Goal: Task Accomplishment & Management: Use online tool/utility

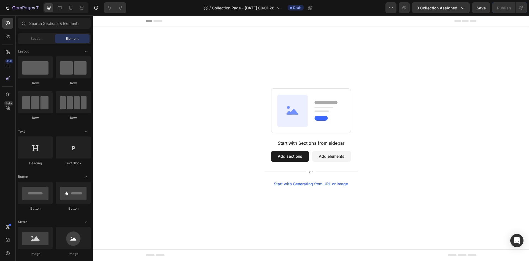
click at [294, 155] on button "Add sections" at bounding box center [290, 156] width 38 height 11
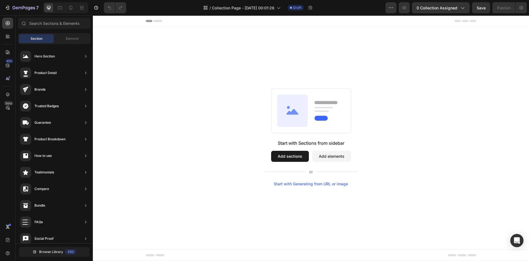
click at [295, 156] on button "Add sections" at bounding box center [290, 156] width 38 height 11
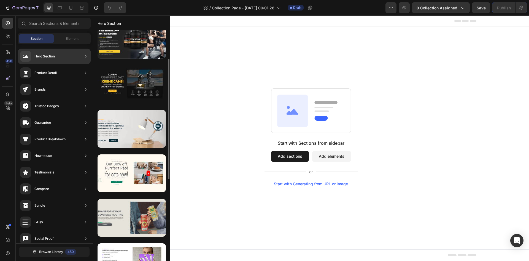
scroll to position [83, 0]
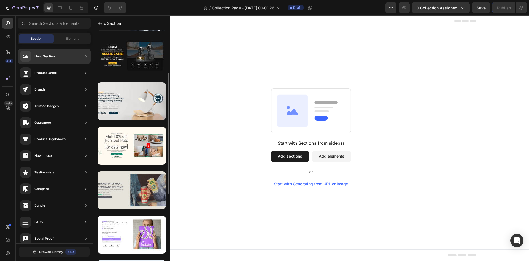
click at [142, 191] on div at bounding box center [132, 190] width 68 height 38
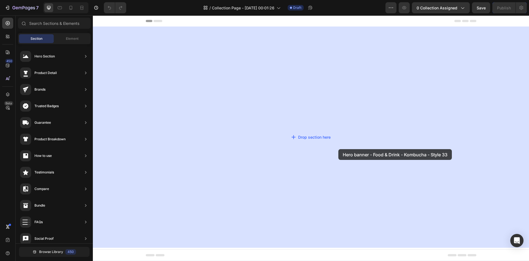
drag, startPoint x: 235, startPoint y: 207, endPoint x: 329, endPoint y: 156, distance: 106.6
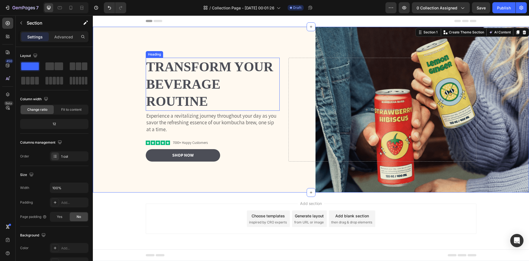
click at [217, 89] on h2 "Transform Your Beverage Routine" at bounding box center [213, 84] width 134 height 53
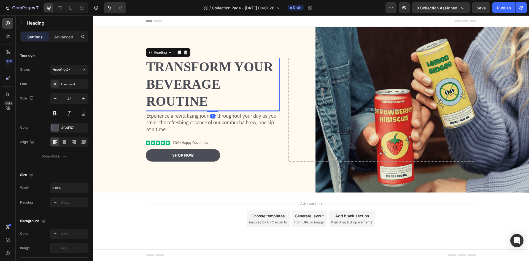
click at [206, 86] on h2 "Transform Your Beverage Routine" at bounding box center [213, 84] width 134 height 53
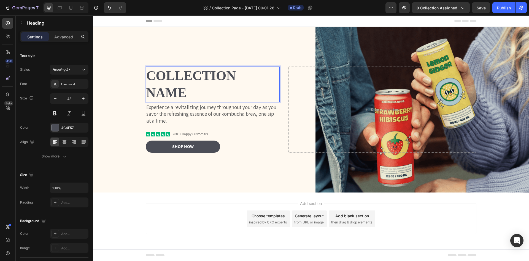
click at [206, 86] on p "Collection Name" at bounding box center [212, 84] width 133 height 34
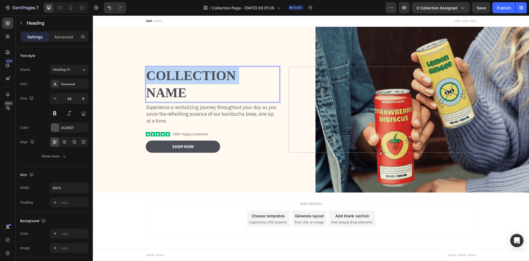
click at [206, 86] on p "Collection Name" at bounding box center [212, 84] width 133 height 34
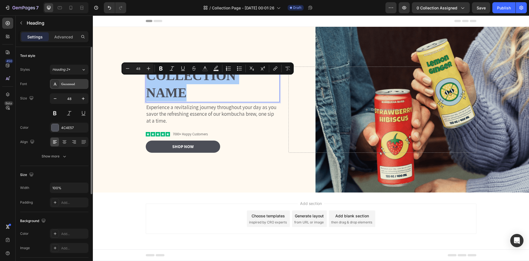
click at [64, 82] on div "Garamond" at bounding box center [74, 84] width 26 height 5
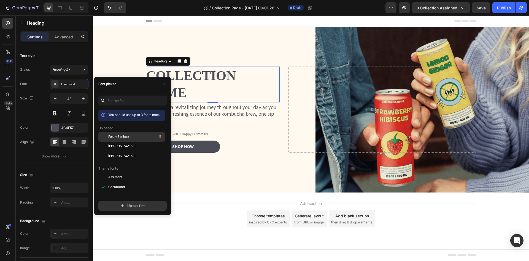
click at [120, 136] on span "FuturaStdBook" at bounding box center [118, 136] width 21 height 5
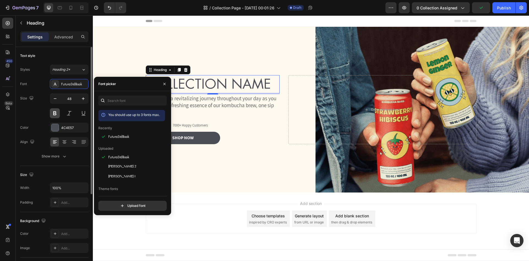
click at [53, 113] on button at bounding box center [55, 113] width 10 height 10
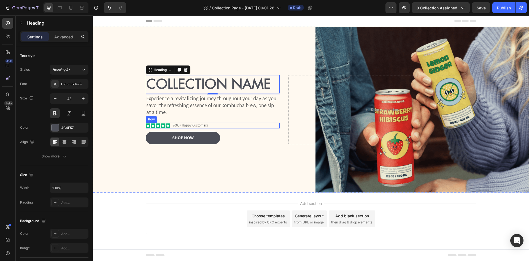
click at [209, 125] on div "Icon Icon Icon Icon Icon Icon List 7000+ Happy Customers Text Block Row" at bounding box center [213, 125] width 134 height 6
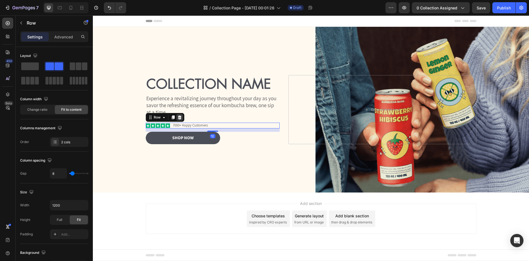
click at [179, 117] on icon at bounding box center [180, 117] width 4 height 4
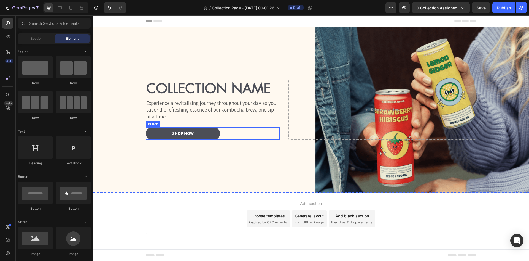
click at [232, 132] on div "Shop Now Button" at bounding box center [213, 133] width 134 height 12
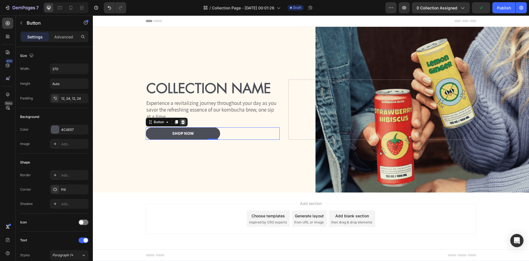
click at [182, 122] on icon at bounding box center [183, 122] width 4 height 4
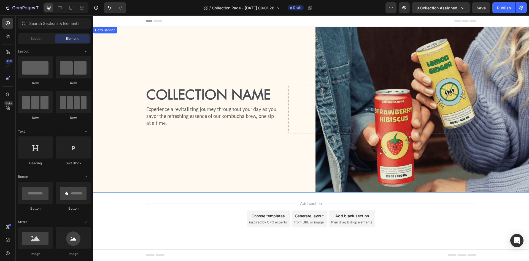
click at [352, 44] on div "Background Image" at bounding box center [311, 109] width 436 height 165
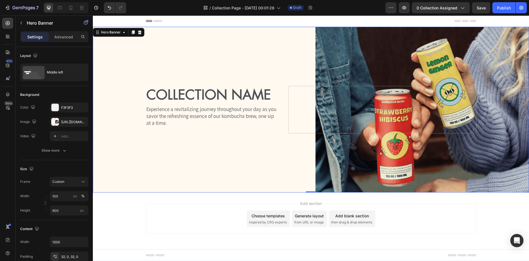
click at [375, 52] on div "Background Image" at bounding box center [311, 109] width 436 height 165
click at [65, 121] on div "[URL][DOMAIN_NAME]" at bounding box center [69, 121] width 16 height 5
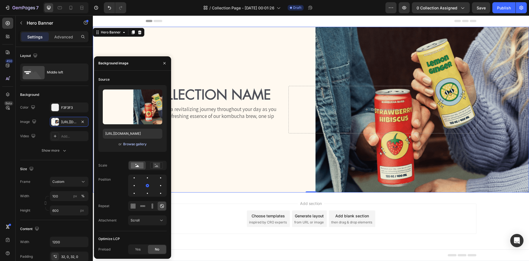
click at [140, 144] on div "Browse gallery" at bounding box center [134, 143] width 23 height 5
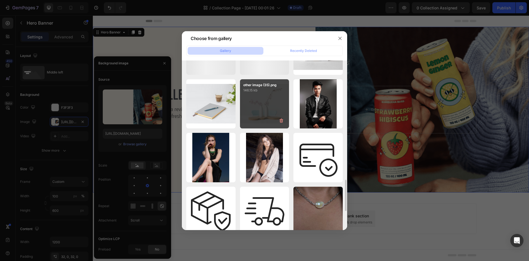
scroll to position [496, 0]
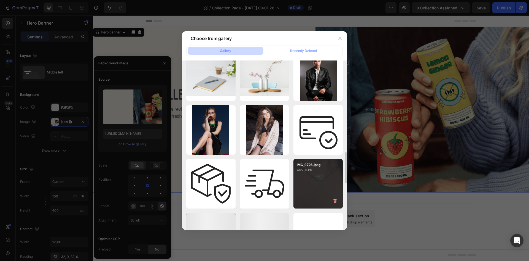
click at [321, 187] on div "IMG_9726.jpeg 465.01 kb" at bounding box center [318, 183] width 49 height 49
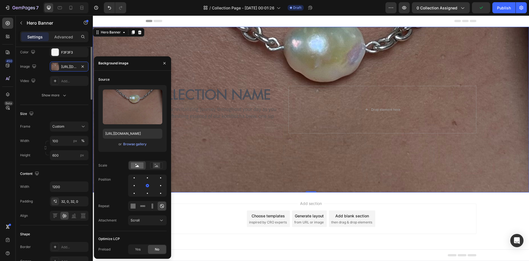
scroll to position [0, 0]
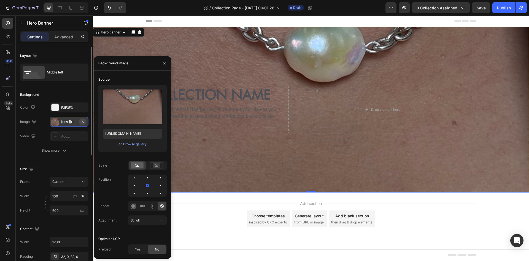
click at [83, 121] on icon "button" at bounding box center [83, 121] width 4 height 4
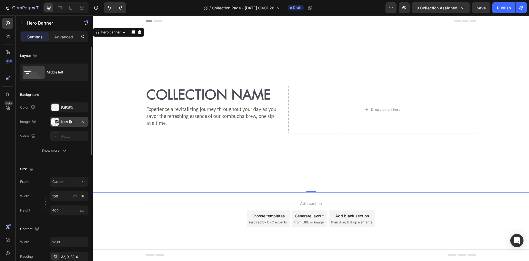
type input "[URL][DOMAIN_NAME]"
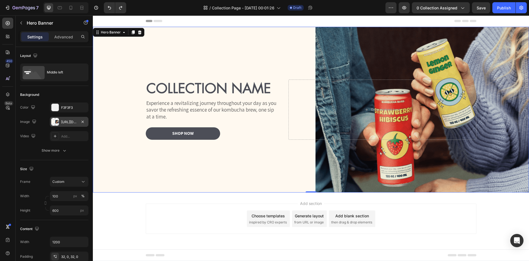
click at [65, 120] on div "[URL][DOMAIN_NAME]" at bounding box center [69, 121] width 16 height 5
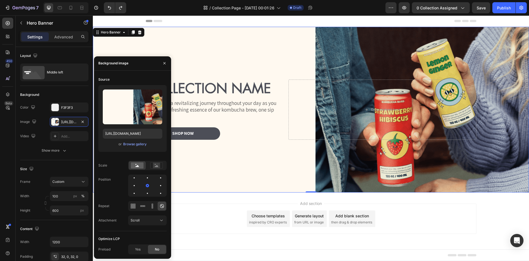
click at [232, 197] on div "Add section Choose templates inspired by CRO experts Generate layout from URL o…" at bounding box center [311, 226] width 436 height 68
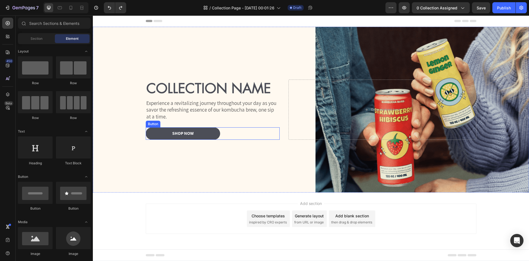
click at [237, 137] on div "Shop Now Button" at bounding box center [213, 133] width 134 height 12
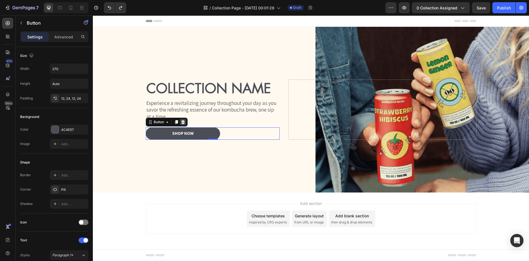
click at [184, 122] on icon at bounding box center [183, 122] width 4 height 4
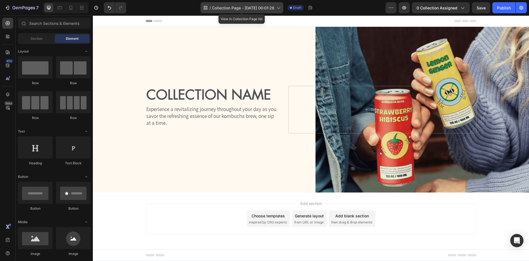
click at [279, 10] on icon at bounding box center [279, 8] width 6 height 6
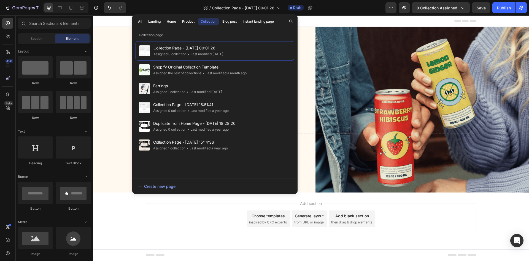
click at [341, 20] on div "Header" at bounding box center [311, 20] width 331 height 11
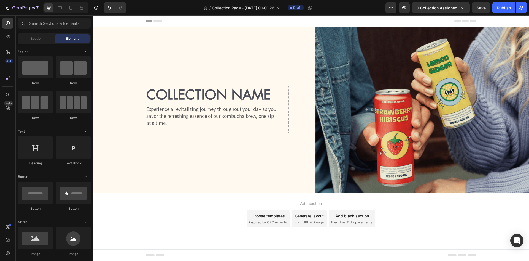
click at [277, 218] on div "Choose templates" at bounding box center [268, 216] width 33 height 6
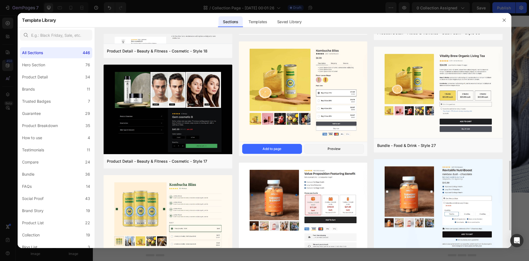
scroll to position [303, 0]
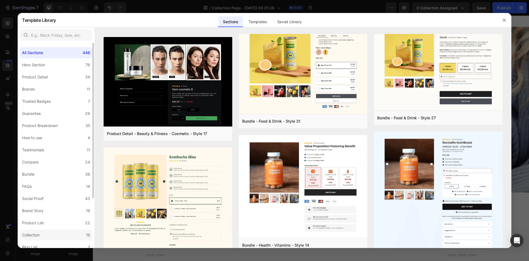
click at [30, 233] on div "Collection" at bounding box center [31, 234] width 18 height 7
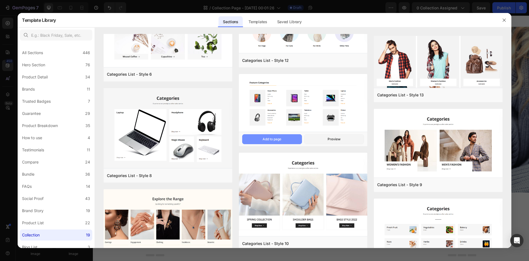
scroll to position [0, 0]
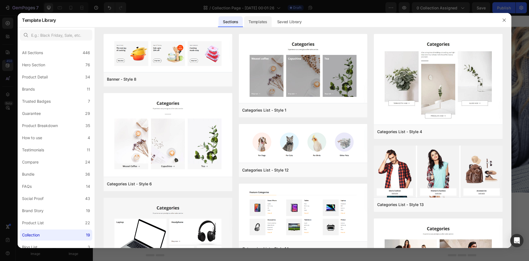
click at [256, 25] on div "Templates" at bounding box center [257, 21] width 27 height 11
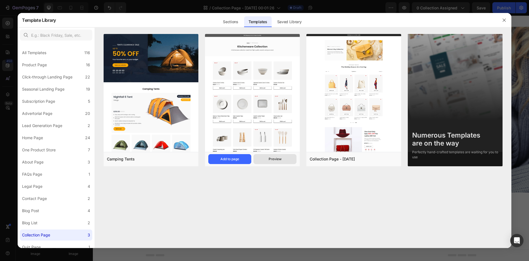
click at [277, 160] on div "Preview" at bounding box center [275, 158] width 13 height 5
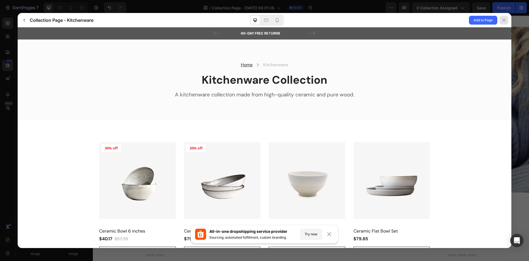
click at [506, 20] on icon at bounding box center [504, 20] width 4 height 4
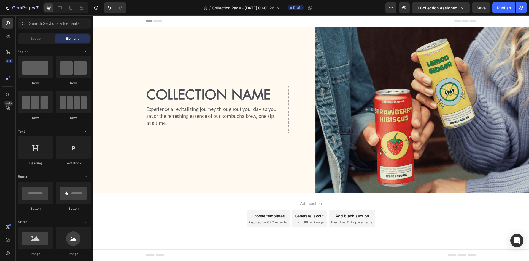
click at [274, 216] on div "Choose templates" at bounding box center [268, 216] width 33 height 6
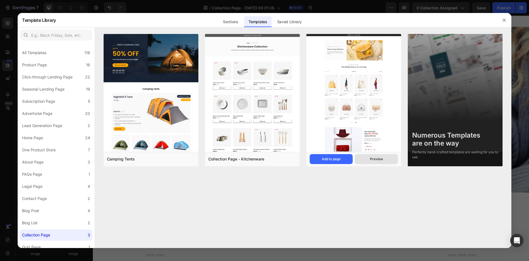
click at [373, 161] on div "Preview" at bounding box center [376, 158] width 13 height 5
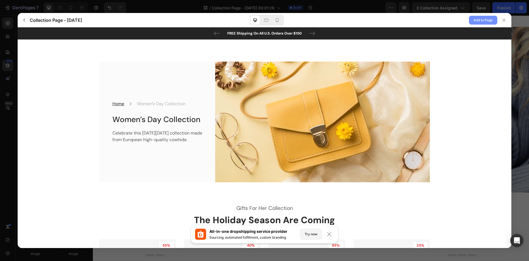
click at [477, 21] on span "Add to Page" at bounding box center [483, 20] width 19 height 7
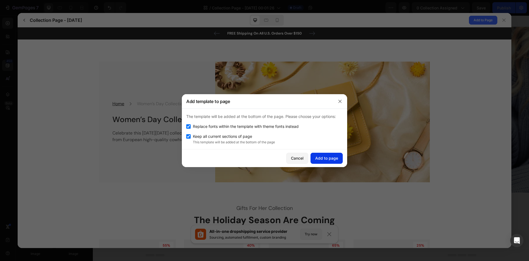
click at [323, 160] on div "Add to page" at bounding box center [326, 158] width 23 height 6
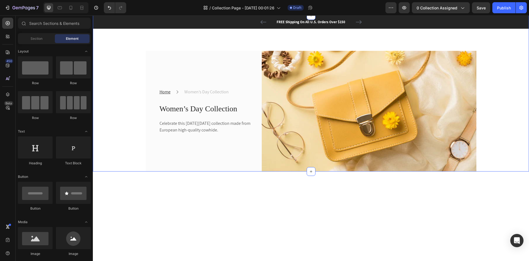
scroll to position [55, 0]
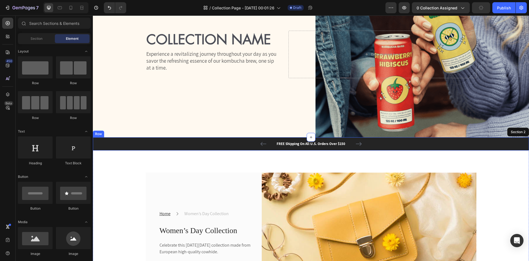
click at [215, 144] on div "FREE Shipping On All U.S. Orders Over $150 Text block 60-DAY FREE RETURNS Text …" at bounding box center [311, 143] width 428 height 7
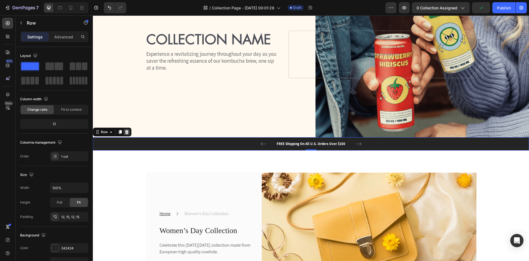
click at [127, 130] on icon at bounding box center [127, 132] width 4 height 4
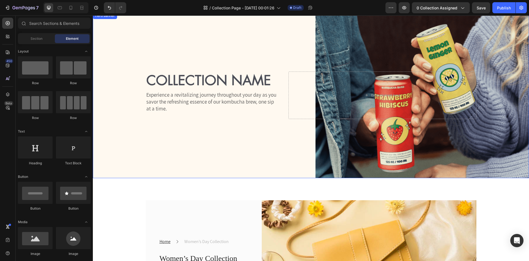
scroll to position [0, 0]
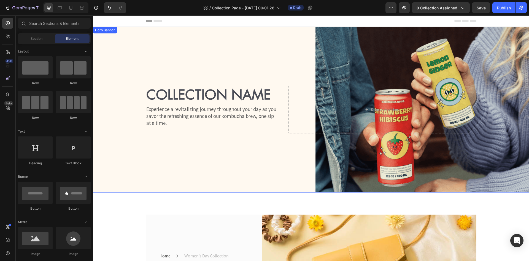
click at [122, 59] on div "Background Image" at bounding box center [311, 109] width 436 height 165
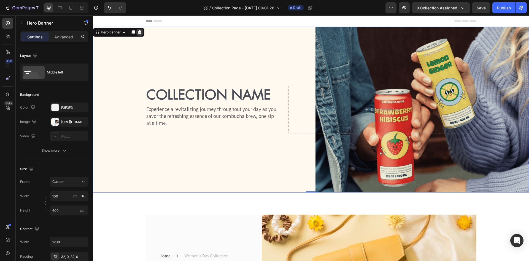
click at [140, 32] on icon at bounding box center [140, 32] width 4 height 4
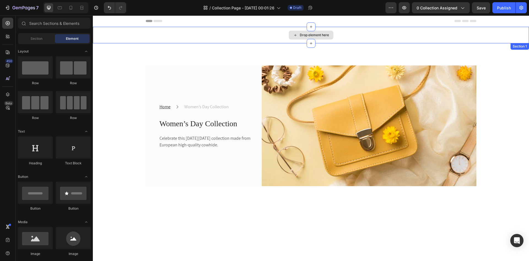
click at [139, 32] on div "Drop element here" at bounding box center [311, 35] width 436 height 17
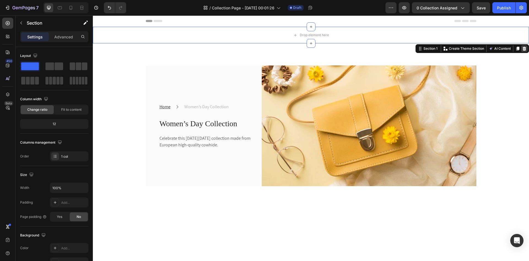
click at [523, 48] on icon at bounding box center [525, 49] width 4 height 4
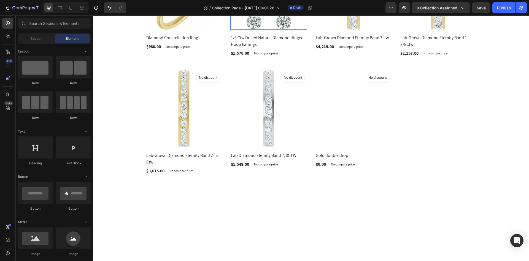
scroll to position [110, 0]
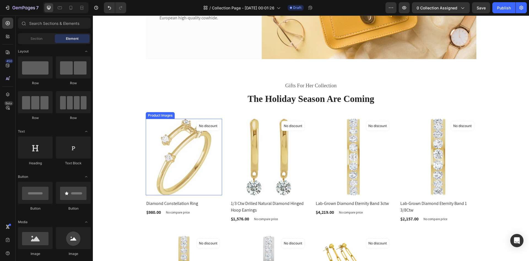
click at [156, 122] on img at bounding box center [184, 157] width 77 height 77
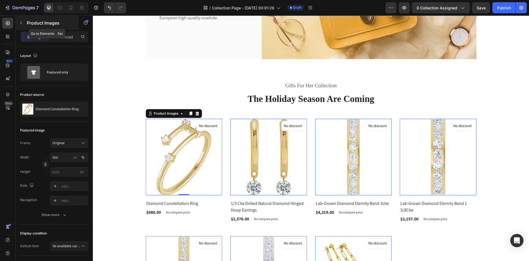
click at [20, 23] on icon "button" at bounding box center [21, 23] width 4 height 4
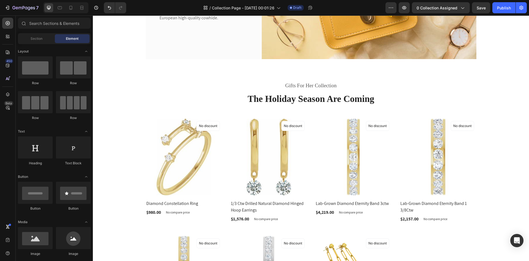
click at [70, 36] on span "Element" at bounding box center [72, 38] width 13 height 5
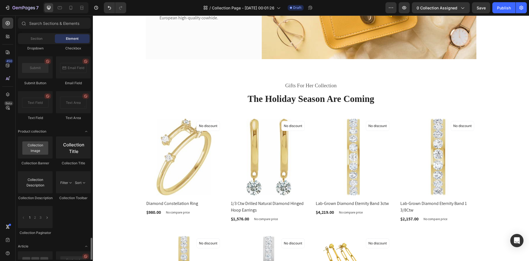
scroll to position [1351, 0]
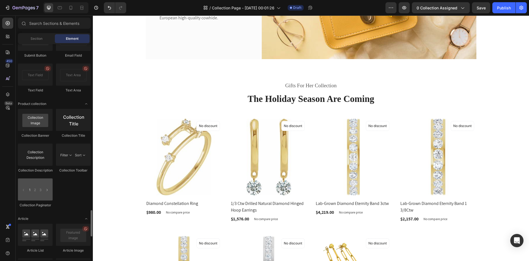
click at [47, 195] on div at bounding box center [35, 189] width 35 height 22
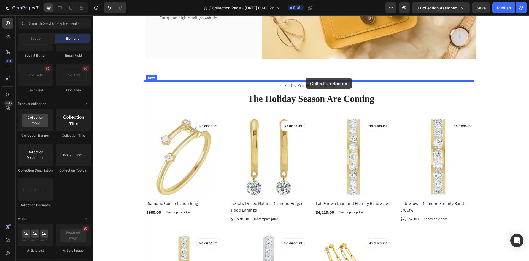
drag, startPoint x: 365, startPoint y: 94, endPoint x: 306, endPoint y: 78, distance: 61.8
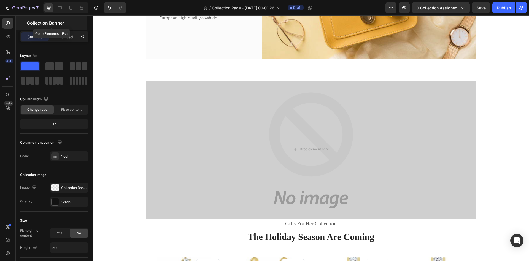
click at [21, 21] on icon "button" at bounding box center [21, 23] width 4 height 4
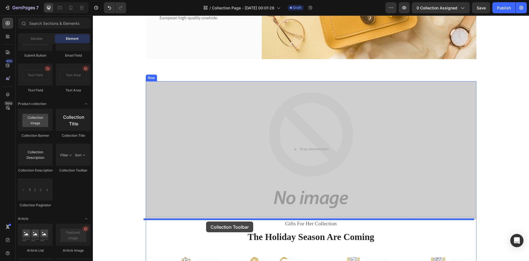
drag, startPoint x: 166, startPoint y: 168, endPoint x: 206, endPoint y: 221, distance: 66.6
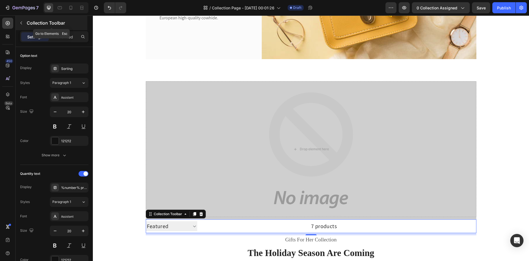
click at [23, 23] on icon "button" at bounding box center [21, 23] width 4 height 4
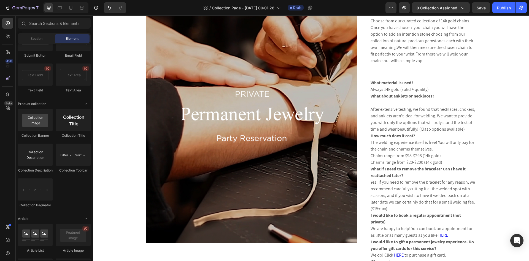
scroll to position [0, 0]
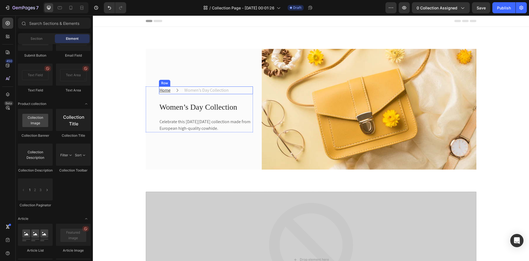
click at [187, 90] on div "Women’s Day Collection" at bounding box center [206, 90] width 45 height 8
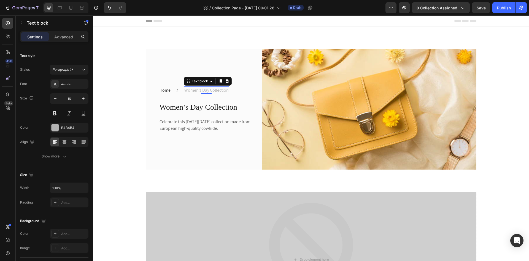
click at [195, 87] on p "Women’s Day Collection" at bounding box center [206, 90] width 44 height 7
click at [203, 87] on p "Women’s Day Collection" at bounding box center [206, 90] width 44 height 7
click at [370, 72] on img at bounding box center [369, 109] width 215 height 120
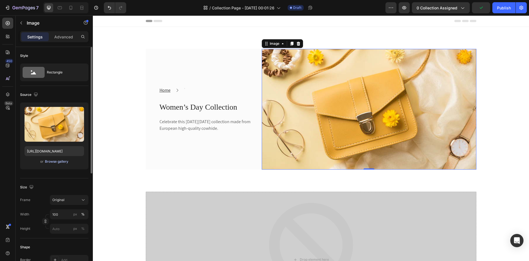
click at [56, 162] on div "Browse gallery" at bounding box center [56, 161] width 23 height 5
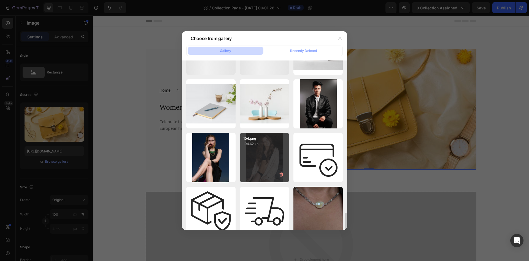
scroll to position [551, 0]
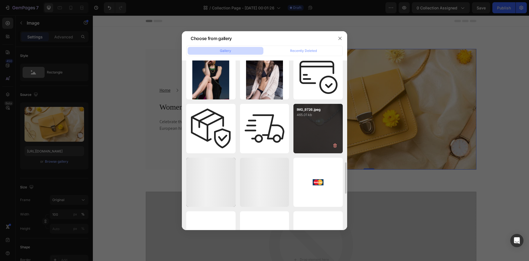
click at [318, 133] on div "IMG_9726.jpeg 465.01 kb" at bounding box center [318, 128] width 49 height 49
type input "[URL][DOMAIN_NAME]"
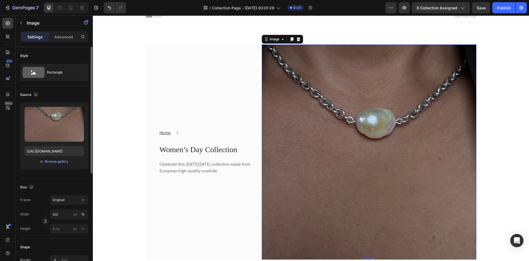
scroll to position [83, 0]
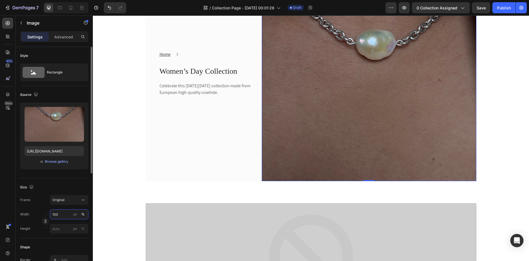
click at [60, 213] on input "100" at bounding box center [69, 214] width 39 height 10
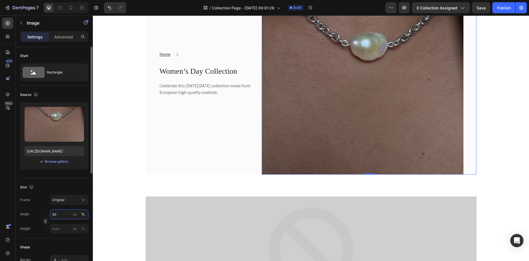
scroll to position [75, 0]
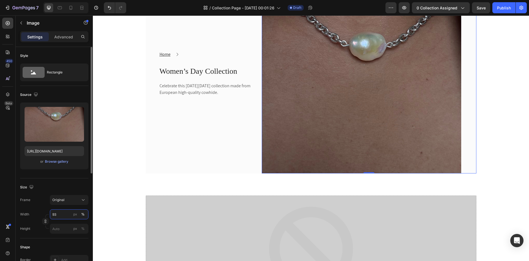
click at [65, 213] on input "93" at bounding box center [69, 214] width 39 height 10
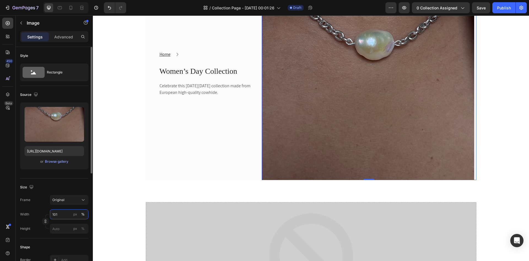
scroll to position [83, 0]
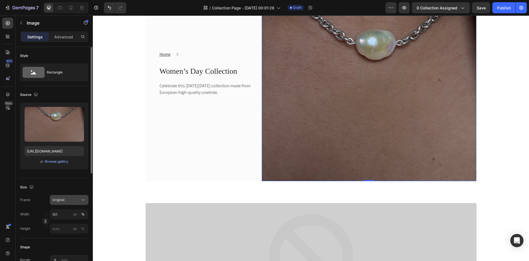
click at [60, 197] on button "Original" at bounding box center [69, 200] width 39 height 10
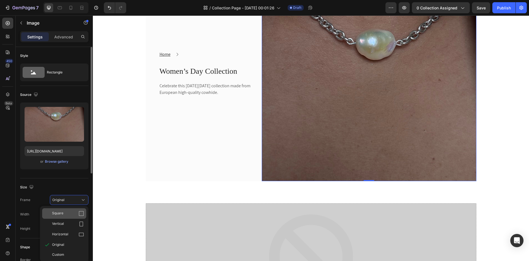
click at [58, 213] on span "Square" at bounding box center [57, 213] width 11 height 6
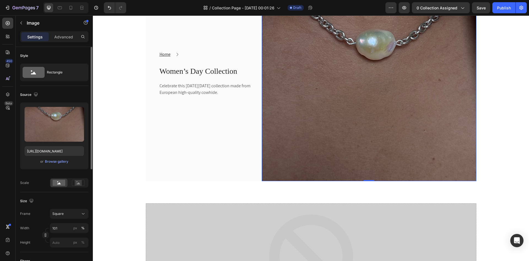
click at [58, 213] on span "Square" at bounding box center [57, 213] width 11 height 5
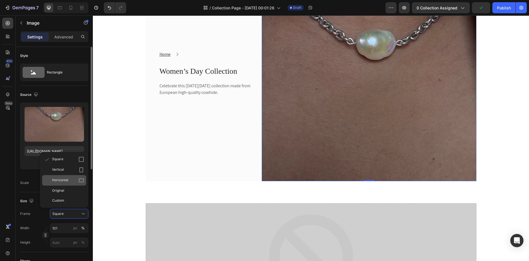
click at [62, 181] on span "Horizontal" at bounding box center [60, 180] width 16 height 6
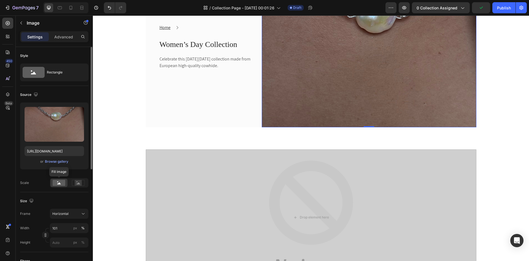
scroll to position [56, 0]
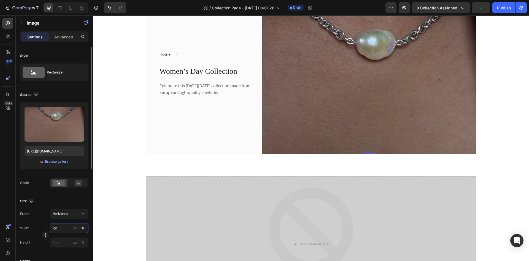
click at [65, 227] on input "101" at bounding box center [69, 228] width 39 height 10
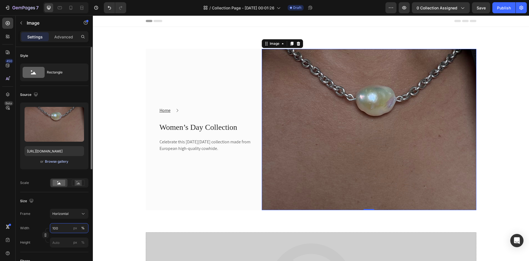
type input "100"
click at [53, 159] on div "Browse gallery" at bounding box center [56, 161] width 23 height 5
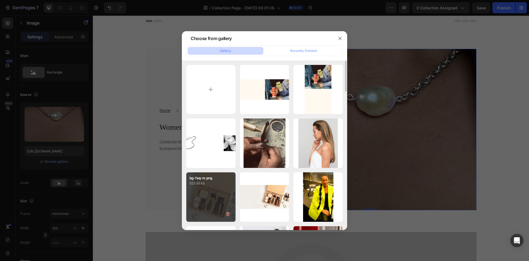
click at [226, 199] on div "bg-faq-m.png 625.93 kb" at bounding box center [210, 196] width 49 height 49
type input "[URL][DOMAIN_NAME]"
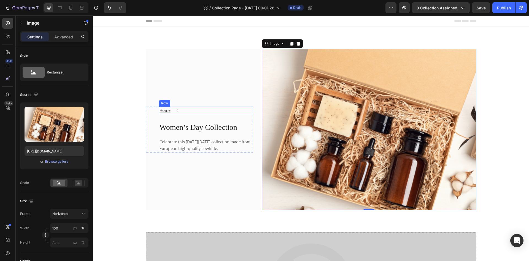
click at [187, 108] on div "Home Text block Icon Text block Row" at bounding box center [206, 110] width 94 height 8
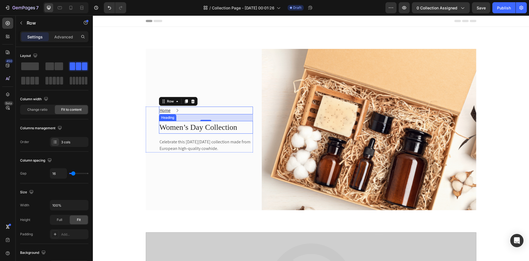
click at [182, 123] on p "Women’s Day Collection" at bounding box center [206, 127] width 93 height 12
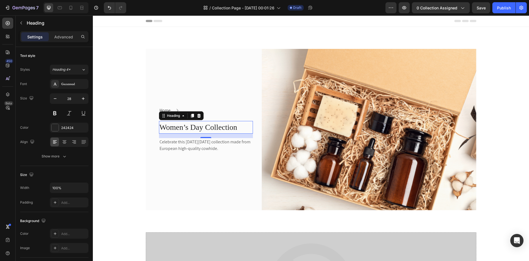
click at [182, 123] on p "Women’s Day Collection" at bounding box center [206, 127] width 93 height 12
click at [176, 142] on p "Celebrate this [DATE][DATE] collection made from European high-quality cowhide." at bounding box center [206, 144] width 93 height 13
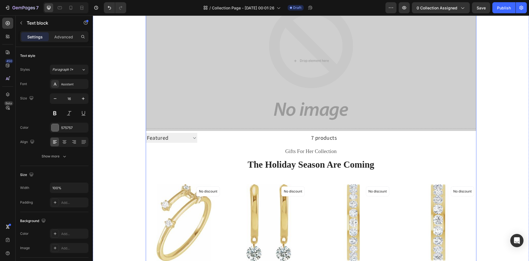
scroll to position [248, 0]
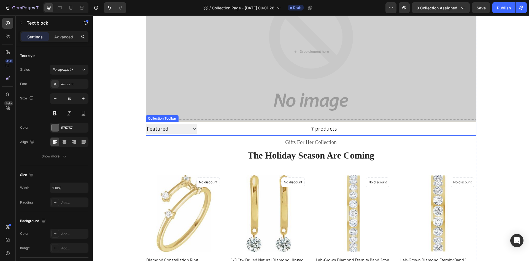
click at [246, 131] on div "7 products" at bounding box center [267, 129] width 140 height 14
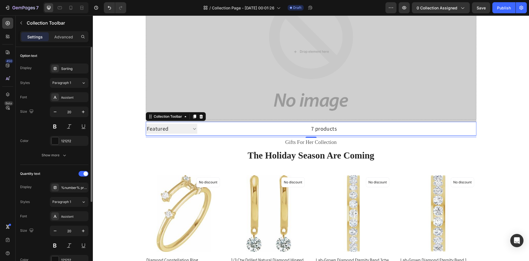
scroll to position [28, 0]
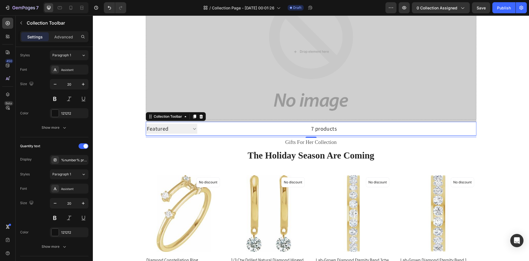
click at [194, 129] on select "Sorting Best selling Featured Alphabetically, A-Z Alphabetically, Z-A Price, lo…" at bounding box center [172, 129] width 52 height 10
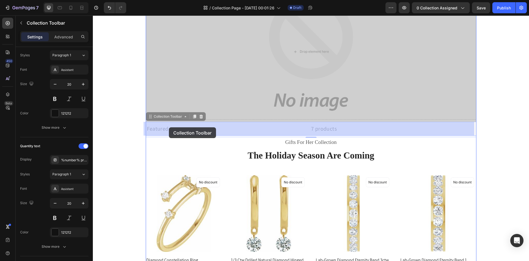
drag, startPoint x: 170, startPoint y: 118, endPoint x: 169, endPoint y: 127, distance: 9.2
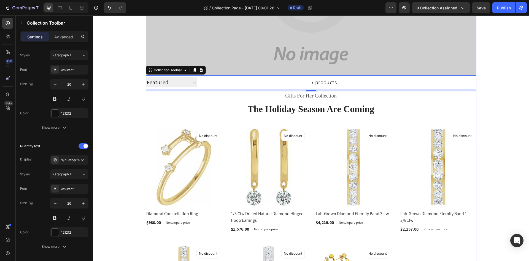
scroll to position [331, 0]
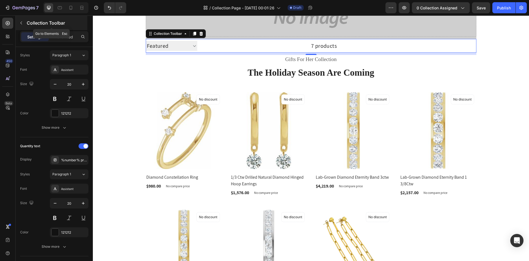
click at [20, 24] on icon "button" at bounding box center [21, 23] width 4 height 4
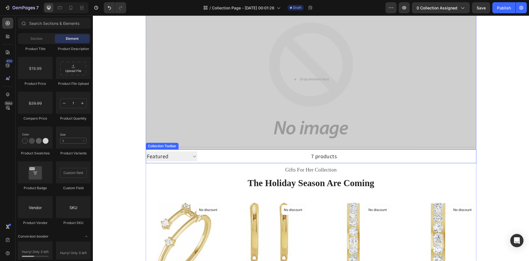
scroll to position [55, 0]
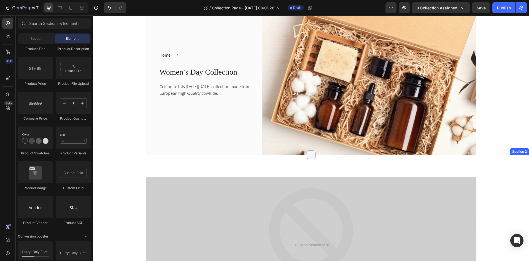
click at [309, 153] on icon at bounding box center [311, 154] width 4 height 4
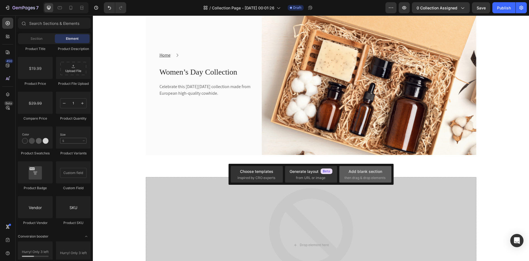
click at [369, 172] on div "Add blank section" at bounding box center [366, 171] width 34 height 6
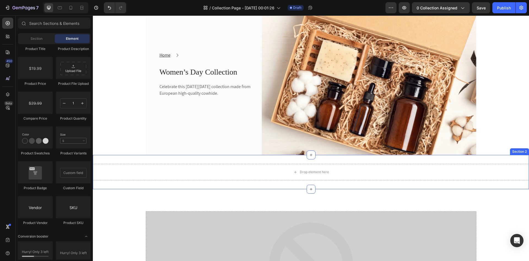
click at [513, 151] on div "Section 2" at bounding box center [519, 151] width 17 height 5
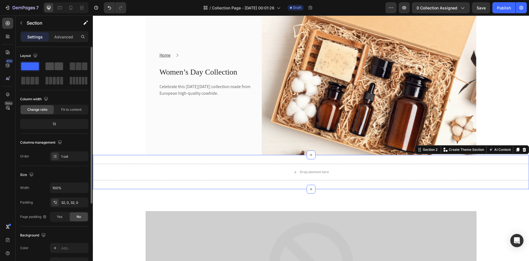
click at [54, 66] on div at bounding box center [54, 66] width 18 height 8
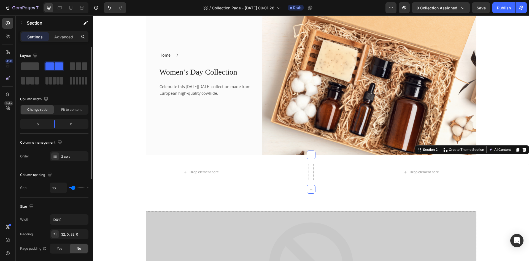
click at [46, 121] on div "6" at bounding box center [35, 124] width 28 height 8
drag, startPoint x: 39, startPoint y: 122, endPoint x: 27, endPoint y: 124, distance: 11.5
click at [27, 124] on div "6" at bounding box center [35, 124] width 28 height 8
click at [42, 124] on div "6" at bounding box center [35, 124] width 28 height 8
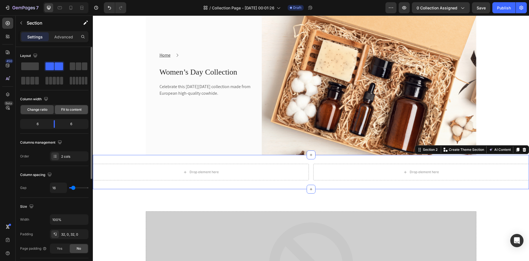
click at [66, 112] on span "Fit to content" at bounding box center [71, 109] width 20 height 5
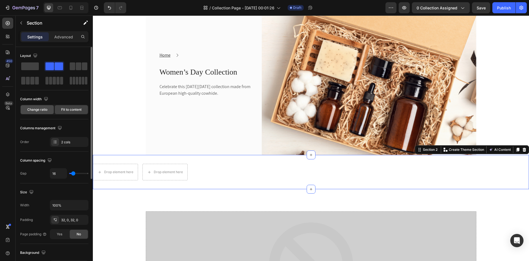
click at [36, 111] on span "Change ratio" at bounding box center [37, 109] width 20 height 5
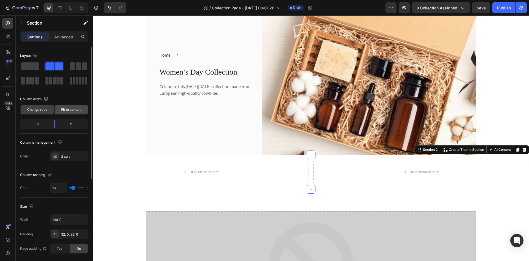
click at [72, 112] on span "Fit to content" at bounding box center [71, 109] width 20 height 5
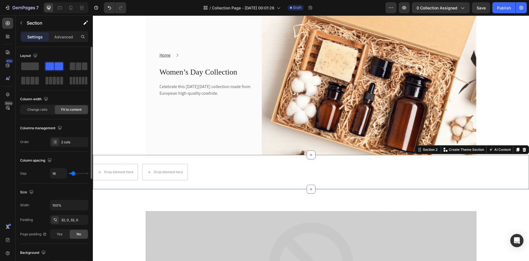
click at [42, 124] on div "Columns management" at bounding box center [41, 127] width 43 height 7
click at [41, 109] on span "Change ratio" at bounding box center [37, 109] width 20 height 5
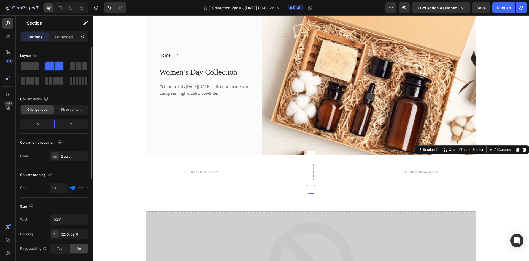
click at [41, 125] on div "6" at bounding box center [35, 124] width 28 height 8
drag, startPoint x: 41, startPoint y: 125, endPoint x: 30, endPoint y: 125, distance: 11.0
click at [30, 125] on div "6" at bounding box center [35, 124] width 28 height 8
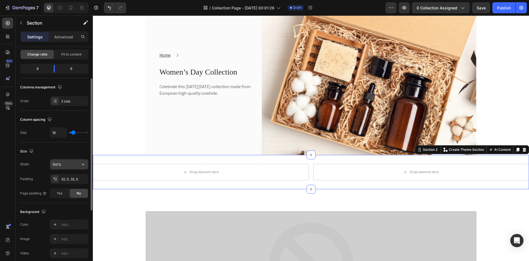
click at [72, 166] on input "100%" at bounding box center [69, 164] width 38 height 10
click at [85, 166] on icon "button" at bounding box center [84, 164] width 6 height 6
click at [42, 158] on div "Size Width 100% Padding 32, 0, 32, 0 Page padding Yes No" at bounding box center [54, 172] width 68 height 60
click at [236, 173] on div "Drop element here" at bounding box center [201, 172] width 216 height 17
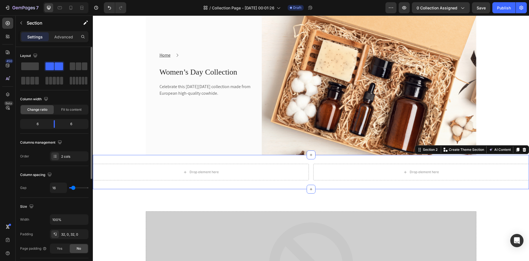
drag, startPoint x: 43, startPoint y: 123, endPoint x: 32, endPoint y: 123, distance: 10.8
click at [32, 123] on div "6" at bounding box center [35, 124] width 28 height 8
click at [72, 122] on div "6" at bounding box center [73, 124] width 28 height 8
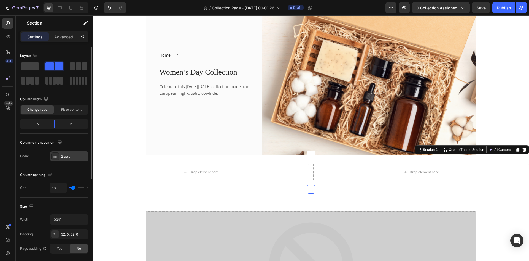
click at [74, 157] on div "2 cols" at bounding box center [74, 156] width 26 height 5
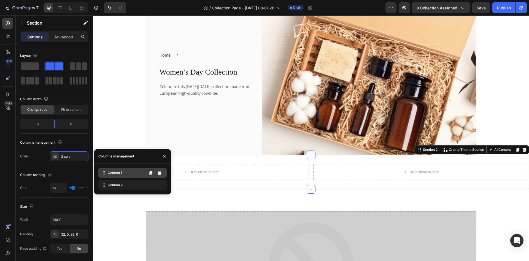
click at [129, 175] on div "Column 1" at bounding box center [132, 173] width 68 height 10
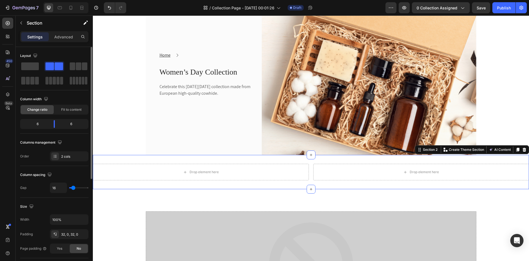
click at [37, 157] on div "Order 2 cols" at bounding box center [54, 156] width 68 height 10
click at [39, 124] on div "6" at bounding box center [35, 124] width 28 height 8
click at [199, 170] on div "Drop element here" at bounding box center [204, 172] width 29 height 4
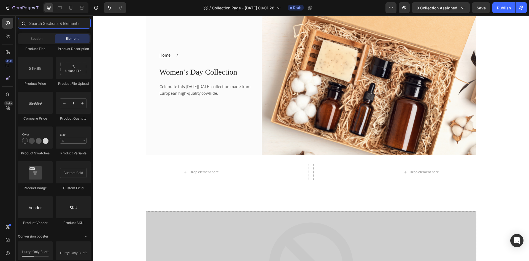
click at [41, 24] on input "text" at bounding box center [54, 23] width 73 height 11
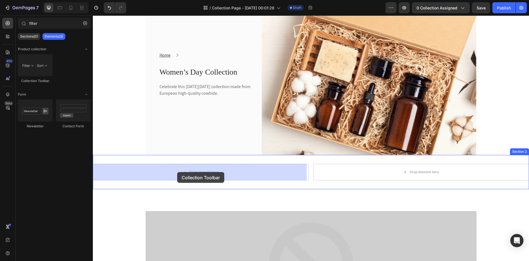
drag, startPoint x: 129, startPoint y: 78, endPoint x: 178, endPoint y: 172, distance: 105.7
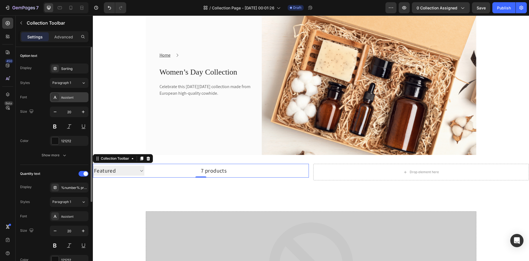
click at [65, 97] on div "Assistant" at bounding box center [74, 97] width 26 height 5
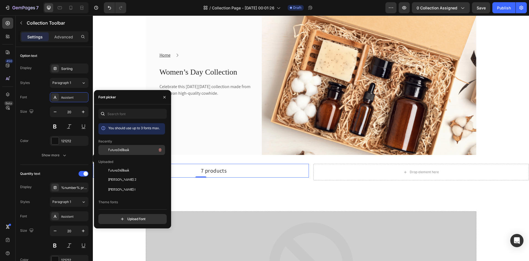
click at [118, 148] on span "FuturaStdBook" at bounding box center [118, 149] width 21 height 5
click at [222, 172] on div "7 products" at bounding box center [188, 171] width 81 height 14
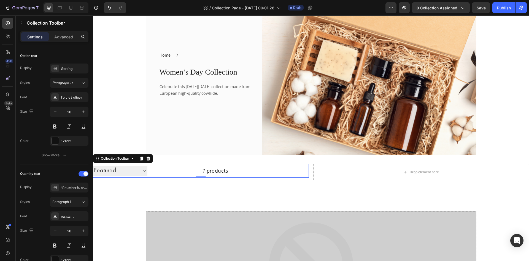
click at [215, 170] on div "7 products" at bounding box center [188, 171] width 81 height 14
click at [63, 156] on icon "button" at bounding box center [65, 155] width 6 height 6
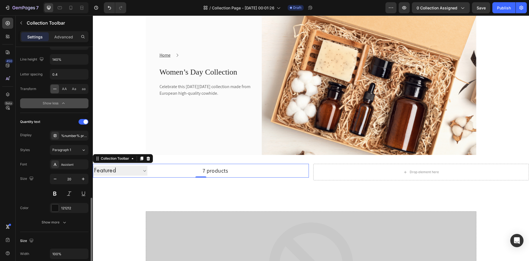
scroll to position [165, 0]
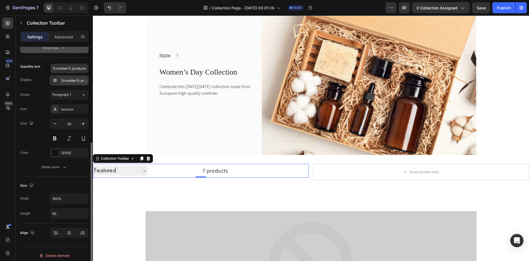
click at [73, 81] on div "%number% products" at bounding box center [74, 80] width 26 height 5
click at [40, 99] on div "Styles Paragraph 1" at bounding box center [54, 95] width 68 height 10
click at [71, 108] on div "Assistant" at bounding box center [74, 109] width 26 height 5
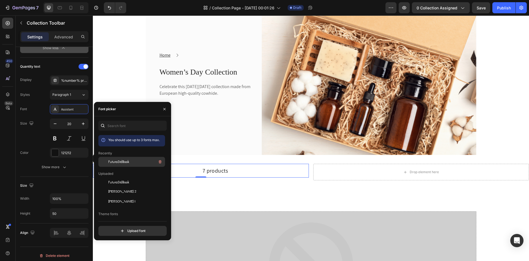
click at [0, 0] on span "FuturaStdBook" at bounding box center [0, 0] width 0 height 0
click at [30, 139] on div "Size 20" at bounding box center [54, 130] width 68 height 25
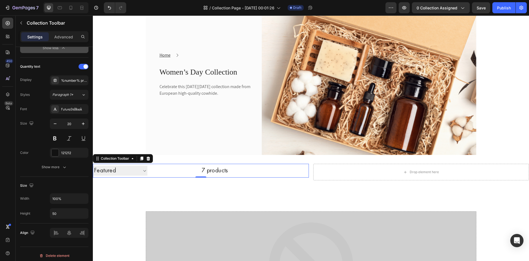
scroll to position [0, 0]
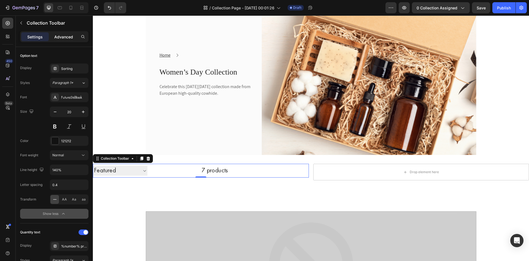
click at [67, 37] on p "Advanced" at bounding box center [63, 37] width 19 height 6
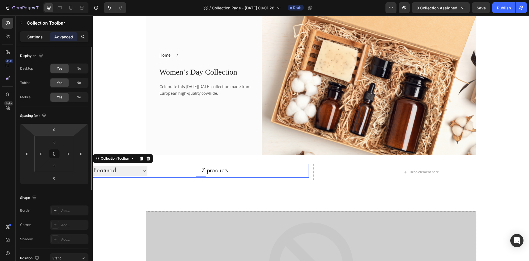
click at [36, 39] on p "Settings" at bounding box center [34, 37] width 15 height 6
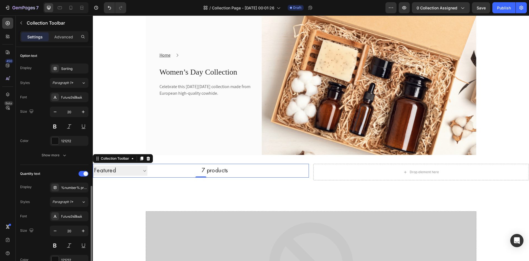
scroll to position [83, 0]
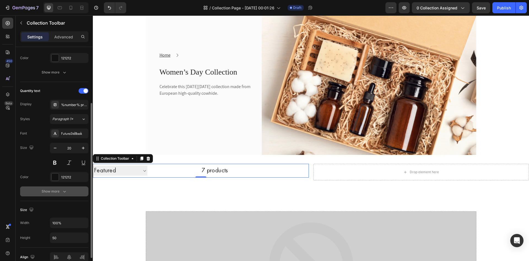
click at [61, 192] on div "Show more" at bounding box center [55, 191] width 26 height 6
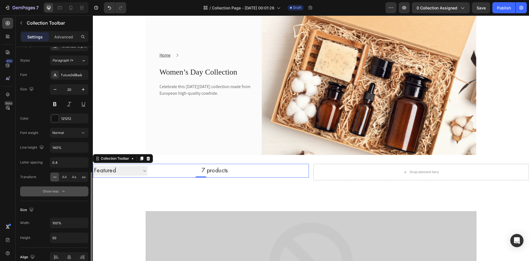
scroll to position [169, 0]
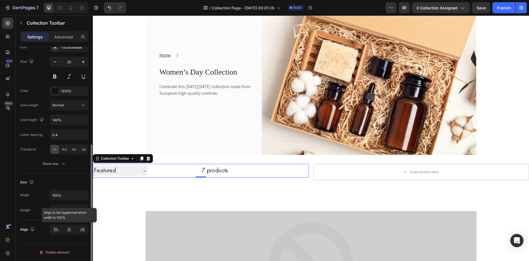
click at [71, 231] on div at bounding box center [69, 229] width 39 height 10
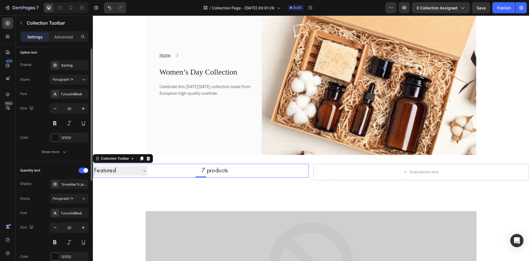
scroll to position [0, 0]
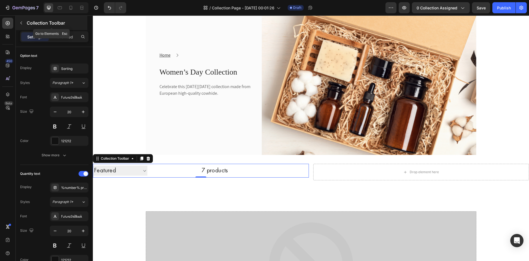
click at [20, 23] on icon "button" at bounding box center [21, 23] width 4 height 4
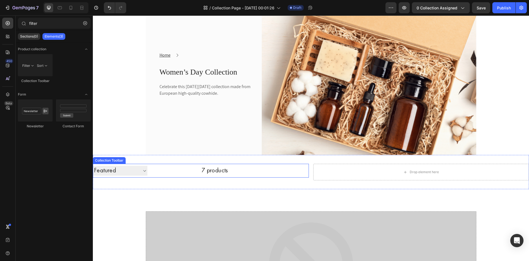
click at [239, 168] on div at bounding box center [268, 171] width 81 height 14
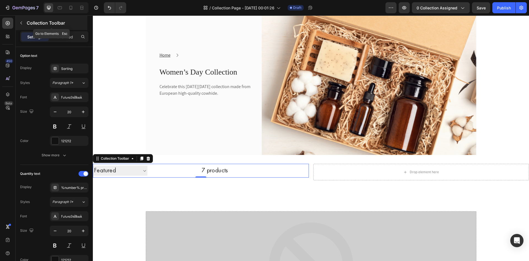
click at [20, 23] on icon "button" at bounding box center [21, 23] width 4 height 4
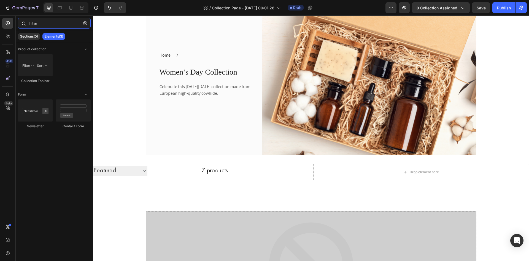
click at [41, 24] on input "filter" at bounding box center [54, 23] width 73 height 11
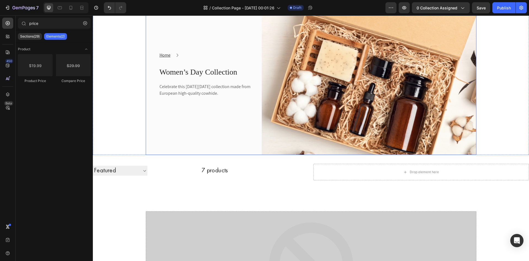
click at [212, 105] on div "Home Text block Icon Text block Row Women’s Day Collection Heading Celebrate th…" at bounding box center [199, 74] width 107 height 161
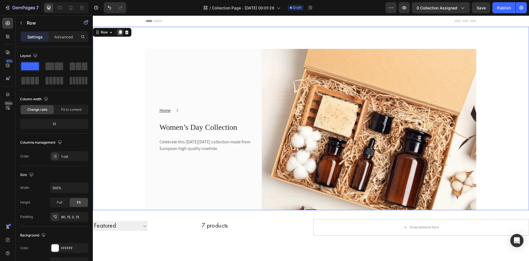
click at [119, 32] on icon at bounding box center [120, 32] width 4 height 4
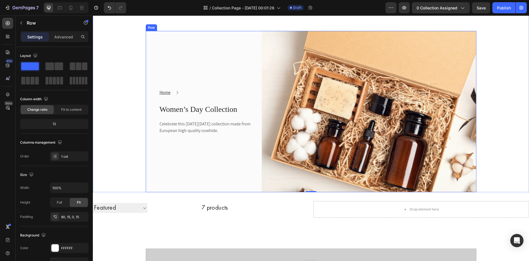
scroll to position [258, 0]
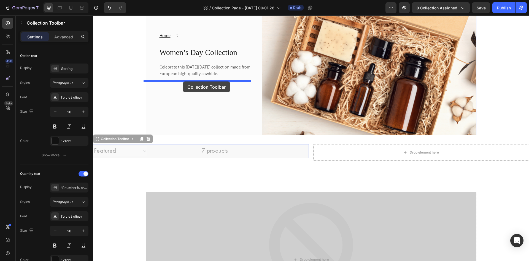
drag, startPoint x: 271, startPoint y: 147, endPoint x: 183, endPoint y: 81, distance: 110.1
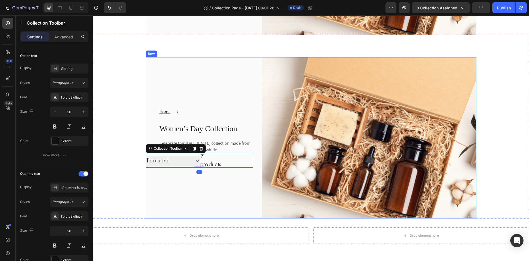
scroll to position [168, 0]
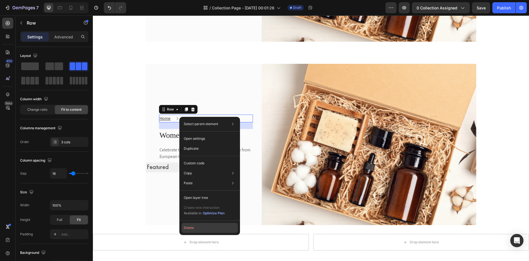
click at [194, 224] on button "Delete" at bounding box center [210, 228] width 56 height 10
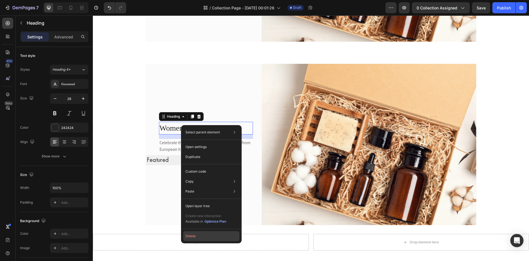
click at [196, 237] on button "Delete" at bounding box center [211, 236] width 56 height 10
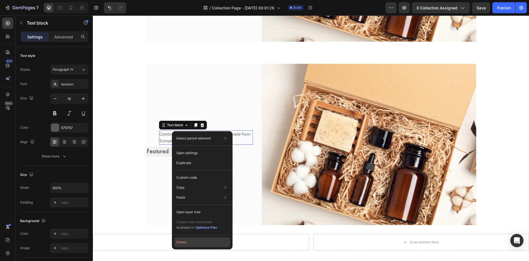
click at [183, 245] on button "Delete" at bounding box center [202, 242] width 56 height 10
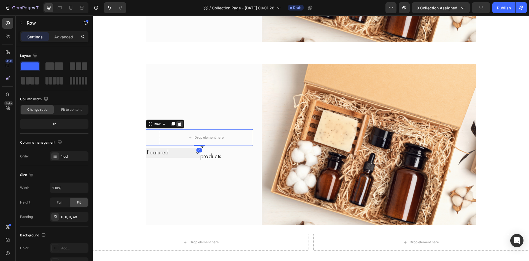
click at [179, 122] on icon at bounding box center [180, 124] width 4 height 4
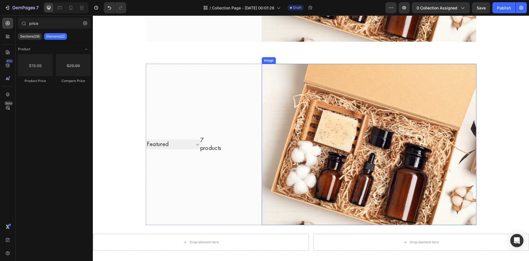
scroll to position [223, 0]
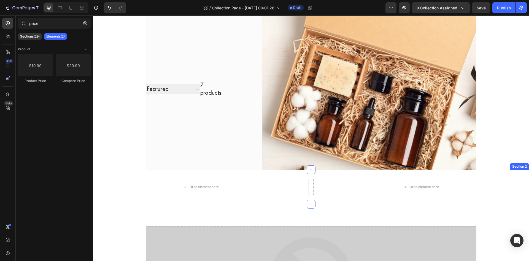
click at [494, 171] on div "Drop element here Drop element here Section 2" at bounding box center [311, 187] width 436 height 34
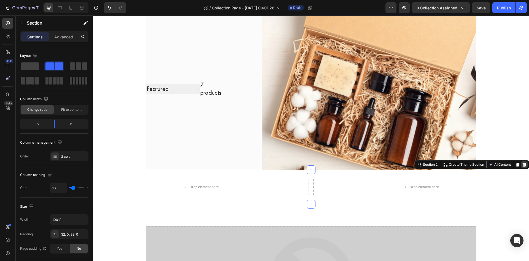
click at [523, 164] on icon at bounding box center [525, 164] width 4 height 4
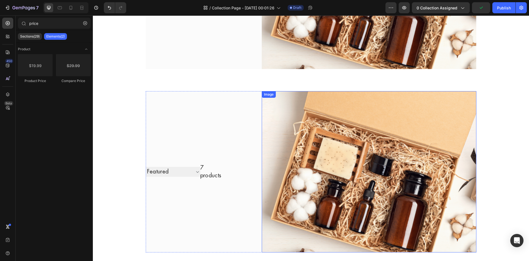
scroll to position [141, 0]
click at [358, 136] on img at bounding box center [369, 171] width 215 height 161
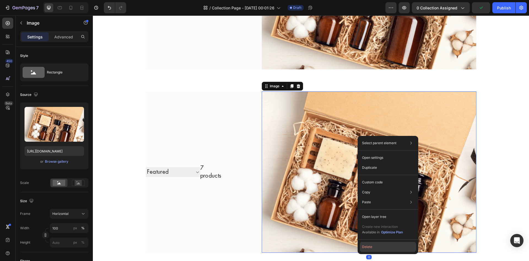
click at [378, 246] on button "Delete" at bounding box center [388, 247] width 56 height 10
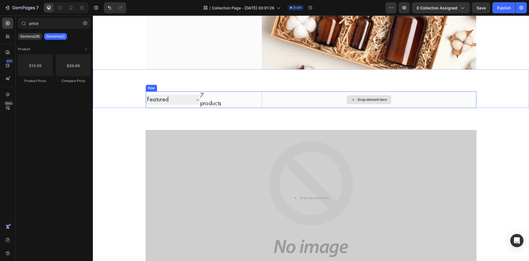
click at [361, 100] on div "Drop element here" at bounding box center [372, 99] width 29 height 4
click at [49, 23] on input "price" at bounding box center [54, 23] width 73 height 11
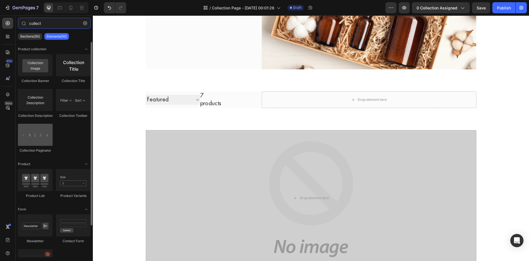
type input "collect"
click at [49, 141] on div at bounding box center [35, 135] width 35 height 22
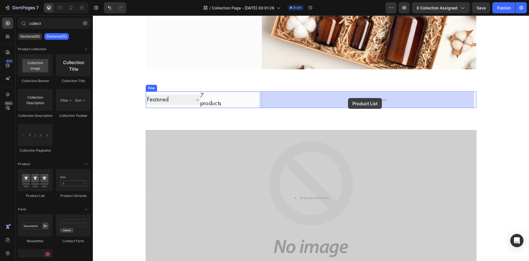
drag, startPoint x: 130, startPoint y: 192, endPoint x: 348, endPoint y: 98, distance: 237.7
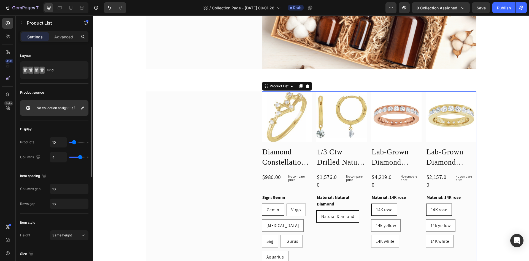
click at [65, 108] on div at bounding box center [76, 107] width 24 height 15
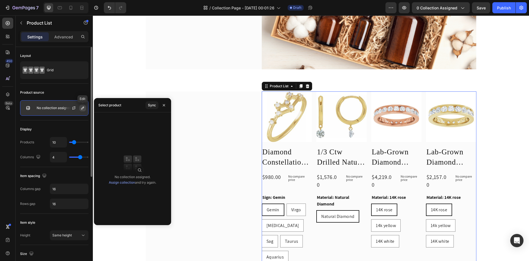
click at [82, 108] on icon "button" at bounding box center [82, 107] width 3 height 3
click at [83, 108] on icon "button" at bounding box center [82, 107] width 3 height 3
click at [59, 108] on p "No collection assigned" at bounding box center [54, 108] width 35 height 4
click at [125, 183] on link "Assign collection" at bounding box center [122, 182] width 26 height 4
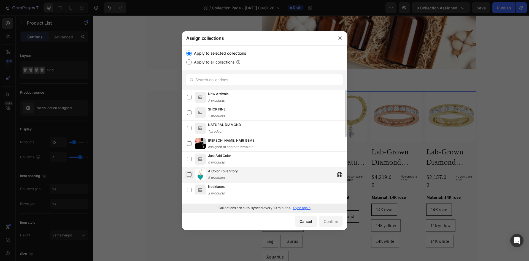
click at [190, 173] on label at bounding box center [189, 174] width 4 height 4
click at [336, 222] on div "Confirm" at bounding box center [331, 221] width 14 height 6
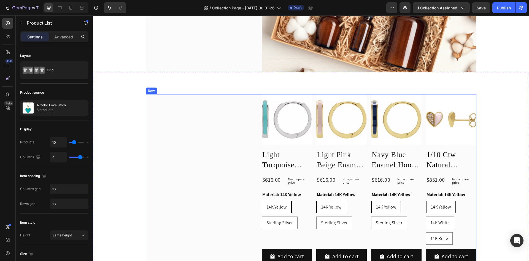
scroll to position [248, 0]
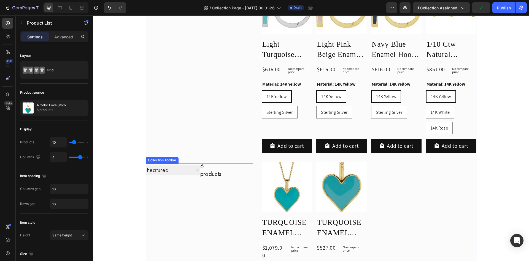
click at [183, 172] on select "Sorting Best selling Featured Alphabetically, A-Z Alphabetically, Z-A Price, lo…" at bounding box center [173, 170] width 55 height 10
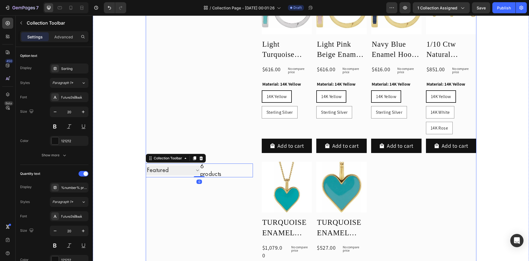
click at [217, 201] on div "Sorting Best selling Featured Alphabetically, A-Z Alphabetically, Z-A Price, lo…" at bounding box center [199, 170] width 107 height 373
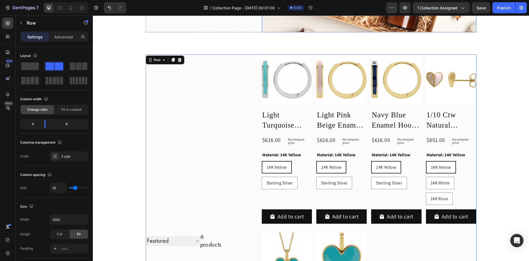
scroll to position [83, 0]
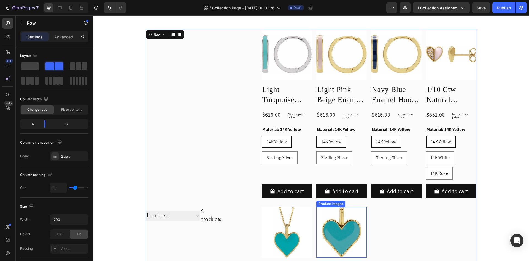
scroll to position [193, 0]
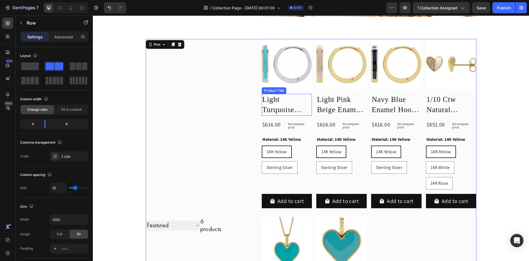
click at [292, 109] on h2 "Light Turquoise Enamel Hoop Earrings" at bounding box center [287, 105] width 50 height 22
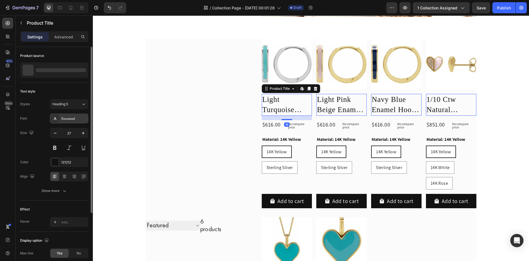
click at [72, 118] on div "Garamond" at bounding box center [74, 118] width 26 height 5
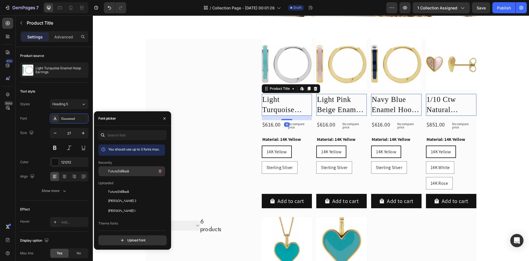
click at [114, 172] on span "FuturaStdBook" at bounding box center [118, 170] width 21 height 5
click at [274, 127] on div "$616.00" at bounding box center [272, 124] width 20 height 9
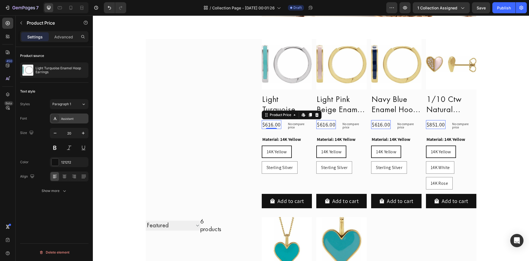
click at [62, 117] on div "Assistant" at bounding box center [74, 118] width 26 height 5
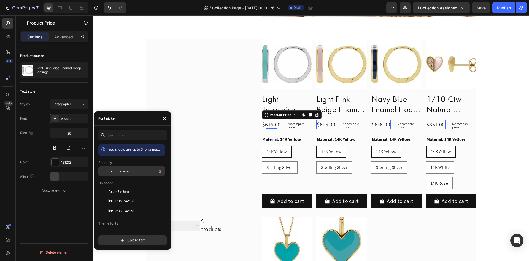
click at [117, 171] on span "FuturaStdBook" at bounding box center [118, 170] width 21 height 5
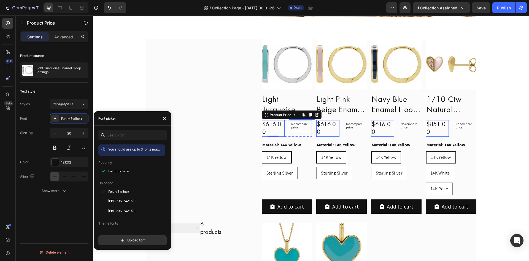
click at [301, 124] on p "No compare price" at bounding box center [300, 125] width 18 height 7
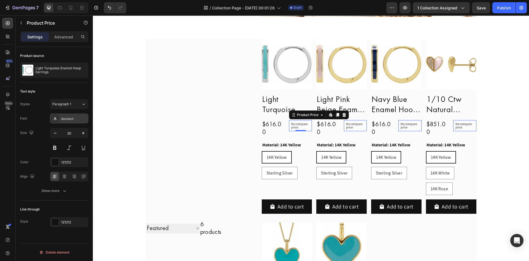
click at [66, 121] on div "Assistant" at bounding box center [69, 118] width 39 height 10
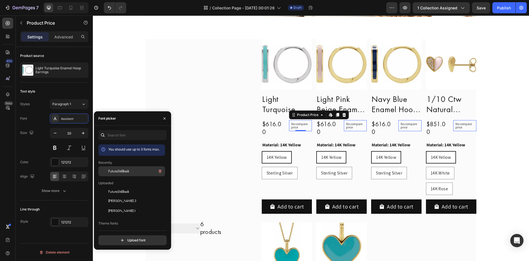
click at [114, 172] on span "FuturaStdBook" at bounding box center [118, 170] width 21 height 5
click at [116, 171] on span "FuturaStdBook" at bounding box center [118, 170] width 21 height 5
click at [295, 145] on legend "Material: 14K Yellow" at bounding box center [282, 145] width 40 height 8
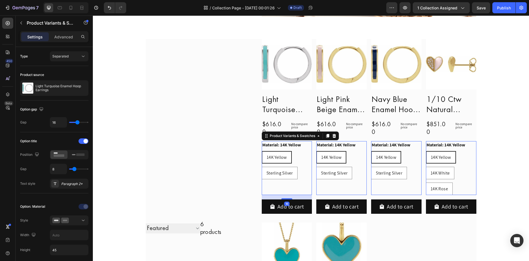
click at [289, 144] on legend "Material: 14K Yellow" at bounding box center [282, 145] width 40 height 8
click at [294, 145] on legend "Material: 14K Yellow" at bounding box center [282, 145] width 40 height 8
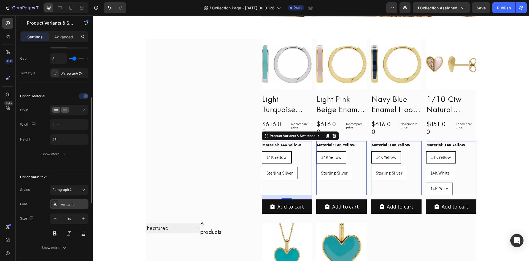
click at [68, 203] on div "Assistant" at bounding box center [74, 204] width 26 height 5
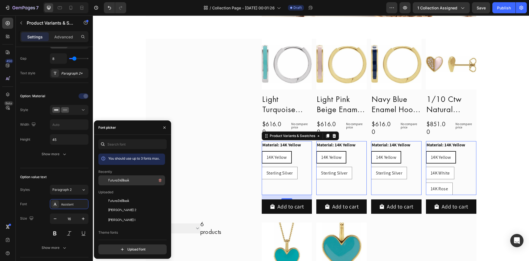
click at [119, 181] on span "FuturaStdBook" at bounding box center [118, 180] width 21 height 5
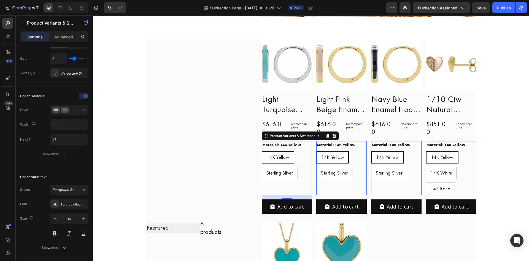
click at [293, 144] on legend "Material: 14K Yellow" at bounding box center [282, 145] width 40 height 8
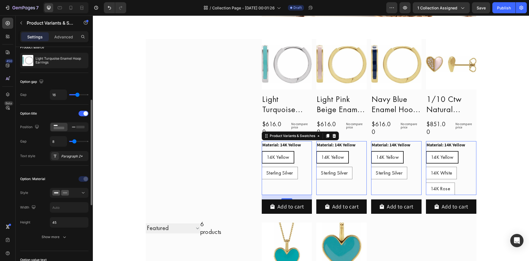
scroll to position [0, 0]
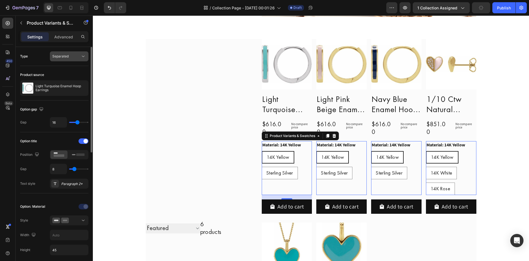
click at [68, 59] on button "Separated" at bounding box center [69, 56] width 39 height 10
click at [63, 81] on span "Combine" at bounding box center [59, 80] width 14 height 5
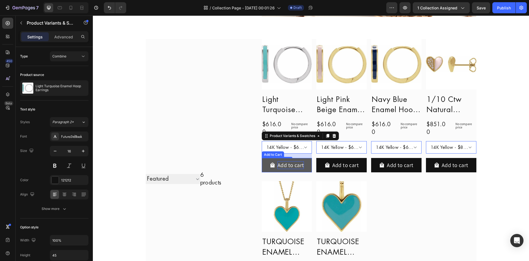
click at [295, 164] on div "Add to cart" at bounding box center [291, 165] width 26 height 8
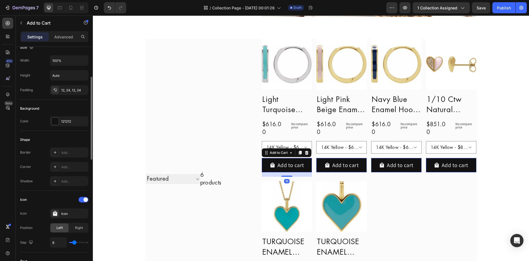
scroll to position [221, 0]
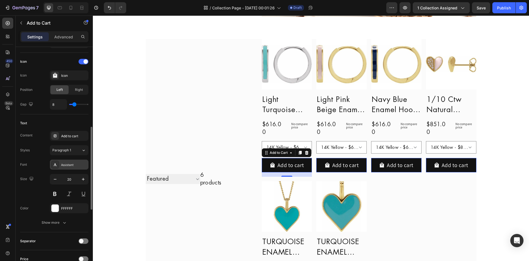
click at [71, 167] on div "Assistant" at bounding box center [69, 164] width 39 height 10
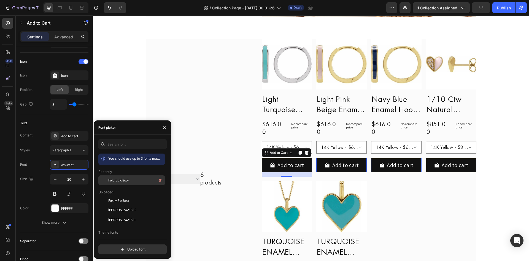
click at [120, 182] on span "FuturaStdBook" at bounding box center [118, 180] width 21 height 5
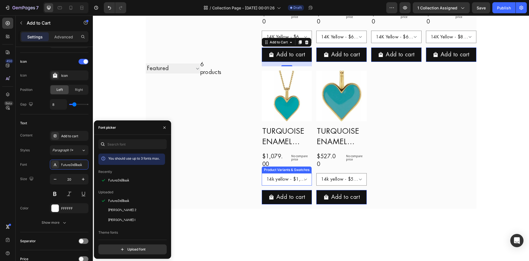
scroll to position [193, 0]
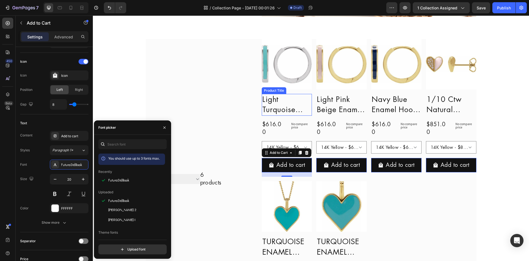
click at [293, 102] on h2 "Light Turquoise Enamel Hoop Earrings" at bounding box center [287, 105] width 50 height 22
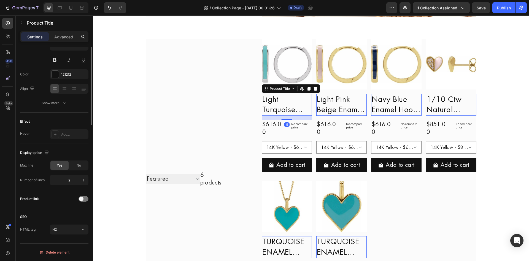
scroll to position [0, 0]
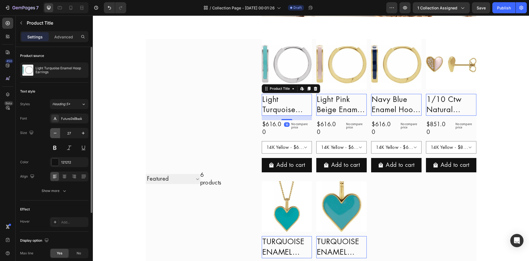
click at [55, 133] on icon "button" at bounding box center [55, 133] width 6 height 6
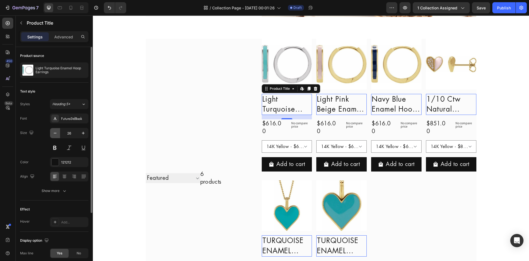
click at [55, 133] on icon "button" at bounding box center [55, 133] width 6 height 6
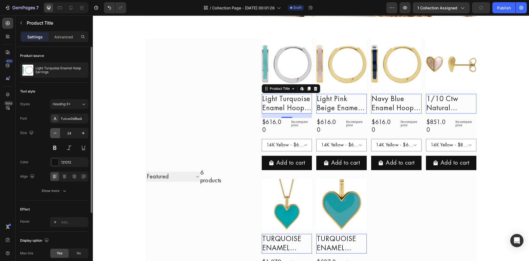
click at [55, 133] on icon "button" at bounding box center [55, 133] width 6 height 6
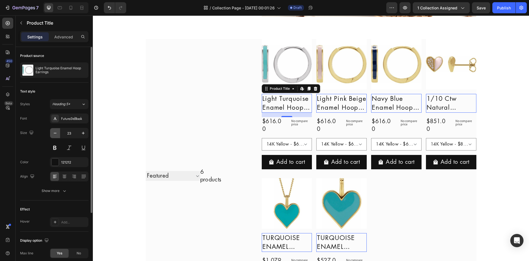
click at [55, 133] on icon "button" at bounding box center [55, 133] width 6 height 6
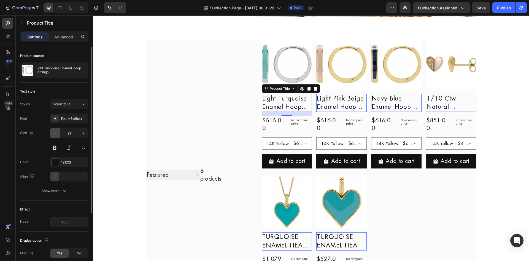
click at [55, 133] on icon "button" at bounding box center [55, 133] width 6 height 6
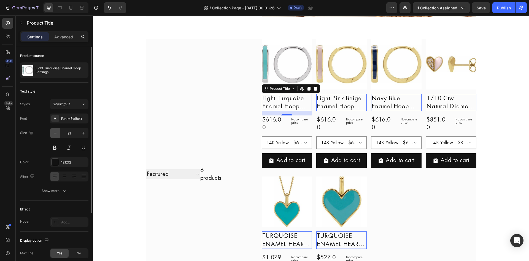
type input "20"
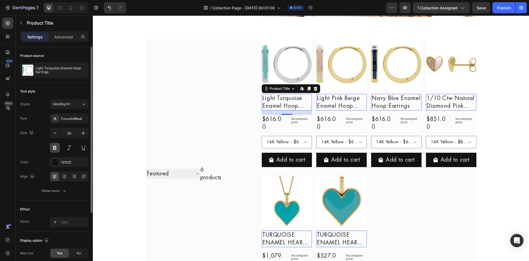
click at [56, 145] on button at bounding box center [55, 148] width 10 height 10
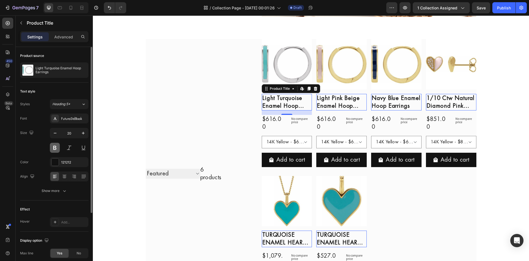
drag, startPoint x: 56, startPoint y: 145, endPoint x: 314, endPoint y: 111, distance: 260.1
click at [56, 145] on button at bounding box center [55, 148] width 10 height 10
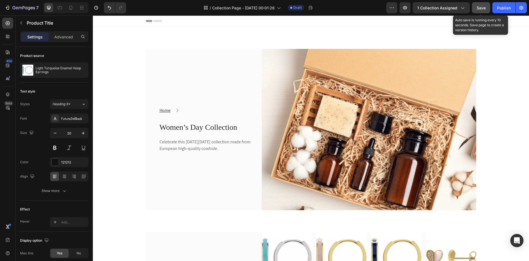
click at [484, 9] on span "Save" at bounding box center [481, 8] width 9 height 5
